Goal: Check status

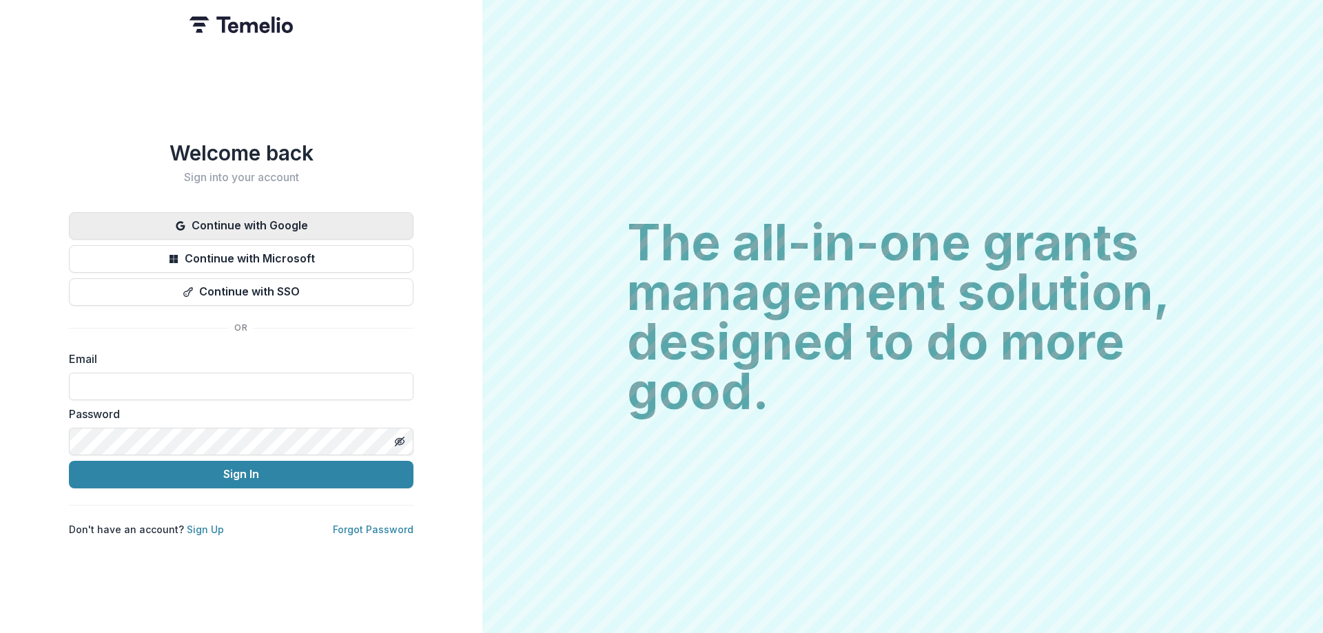
click at [238, 214] on button "Continue with Google" at bounding box center [241, 226] width 344 height 28
click at [345, 216] on button "Continue with Google" at bounding box center [241, 226] width 344 height 28
click at [269, 226] on button "Continue with Google" at bounding box center [241, 226] width 344 height 28
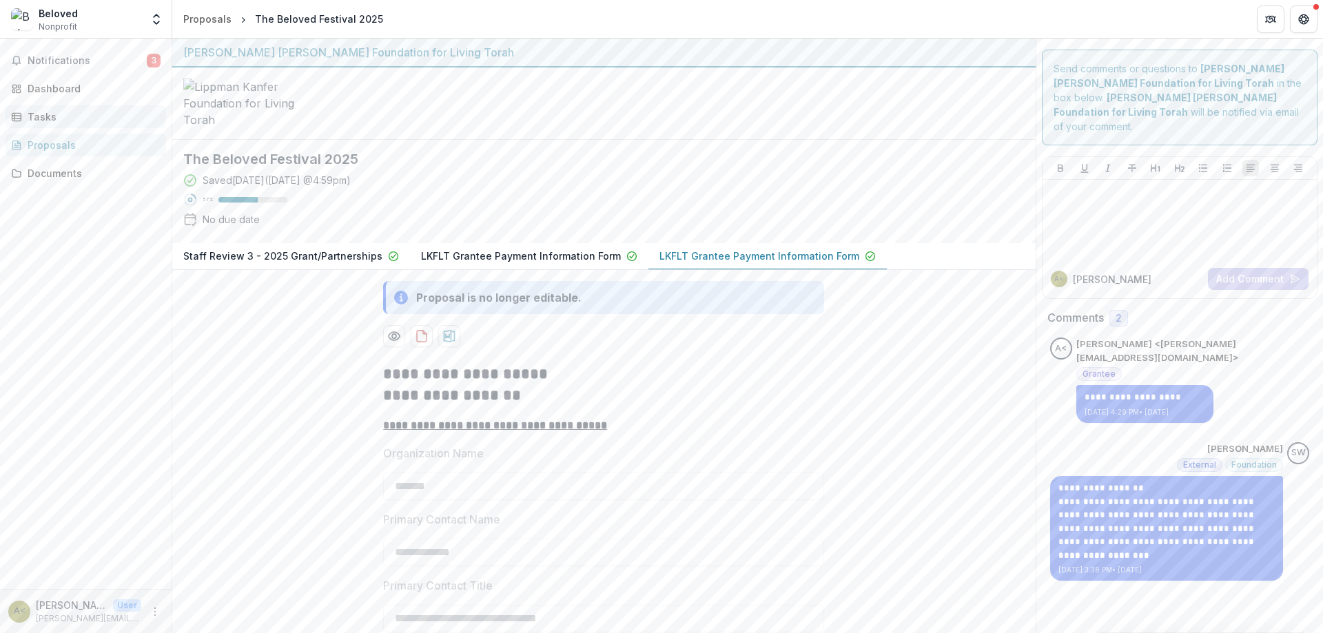
click at [69, 111] on div "Tasks" at bounding box center [91, 117] width 127 height 14
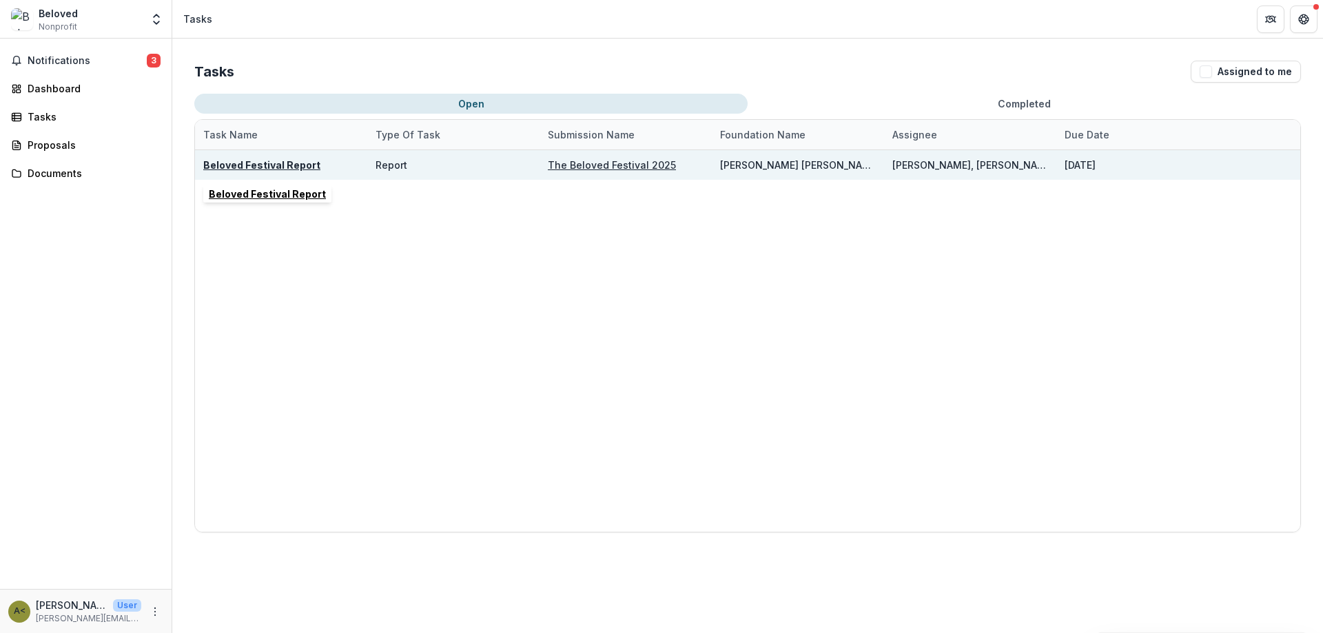
click at [285, 165] on u "Beloved Festival Report" at bounding box center [261, 165] width 117 height 12
